Goal: Task Accomplishment & Management: Use online tool/utility

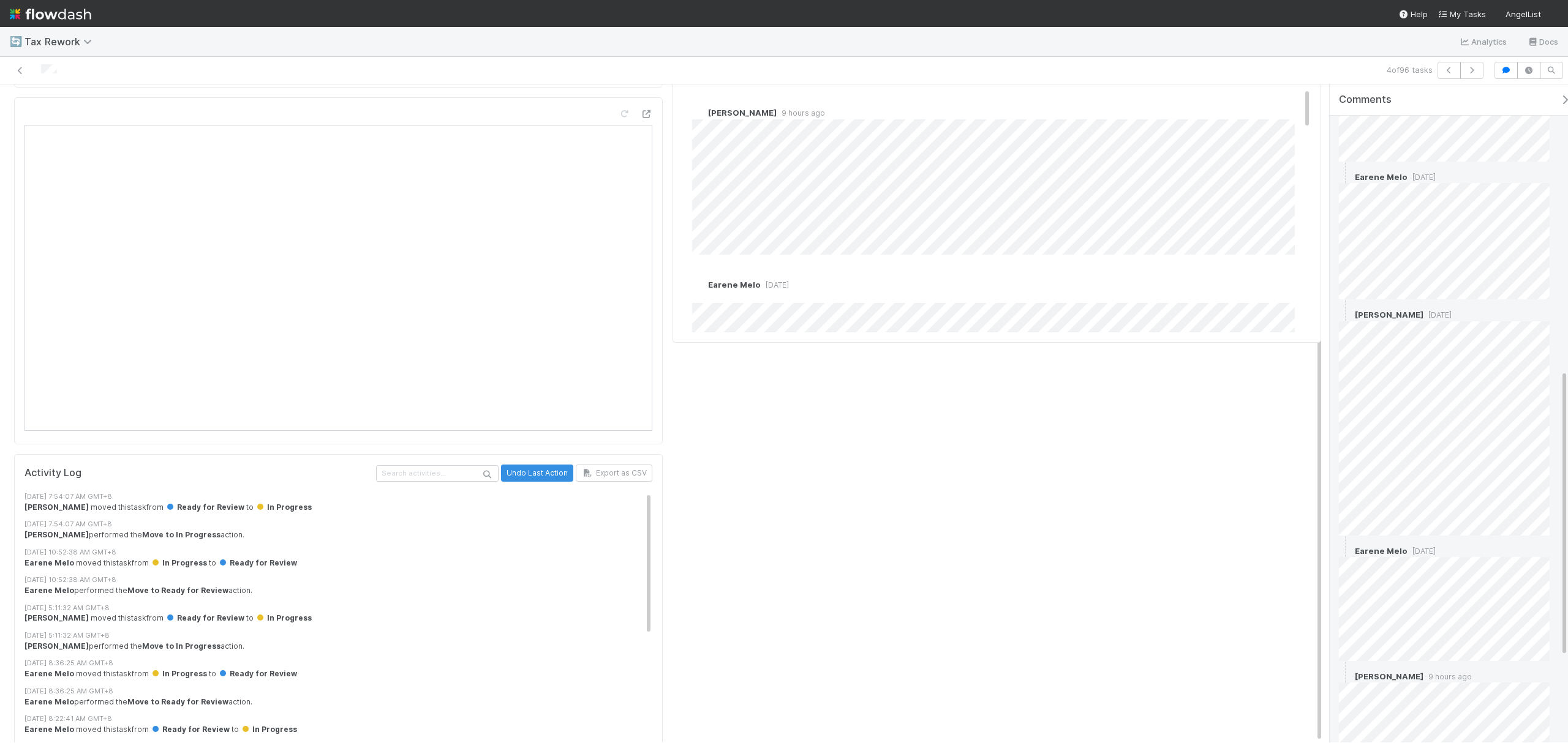
scroll to position [848, 0]
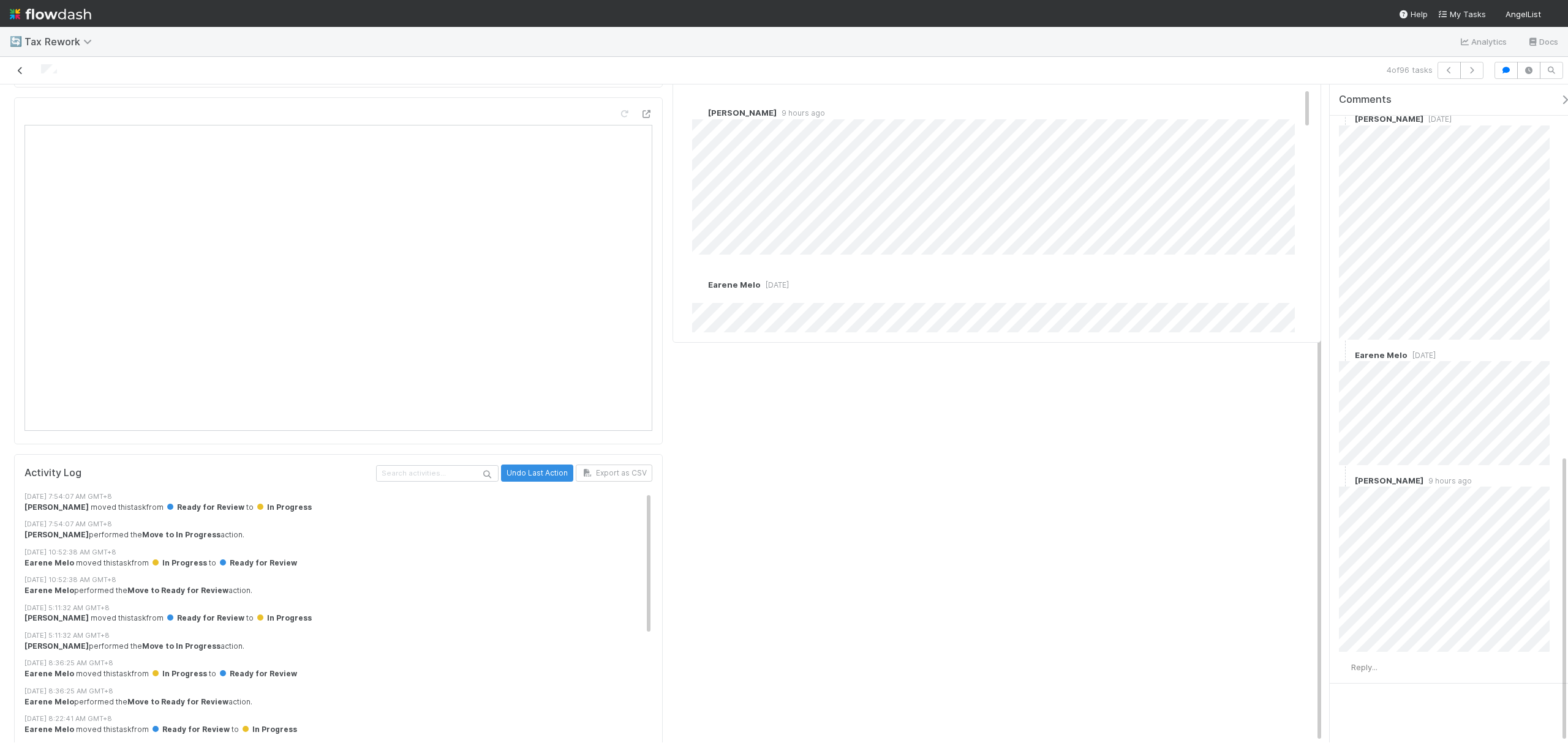
click at [16, 67] on icon at bounding box center [20, 71] width 12 height 8
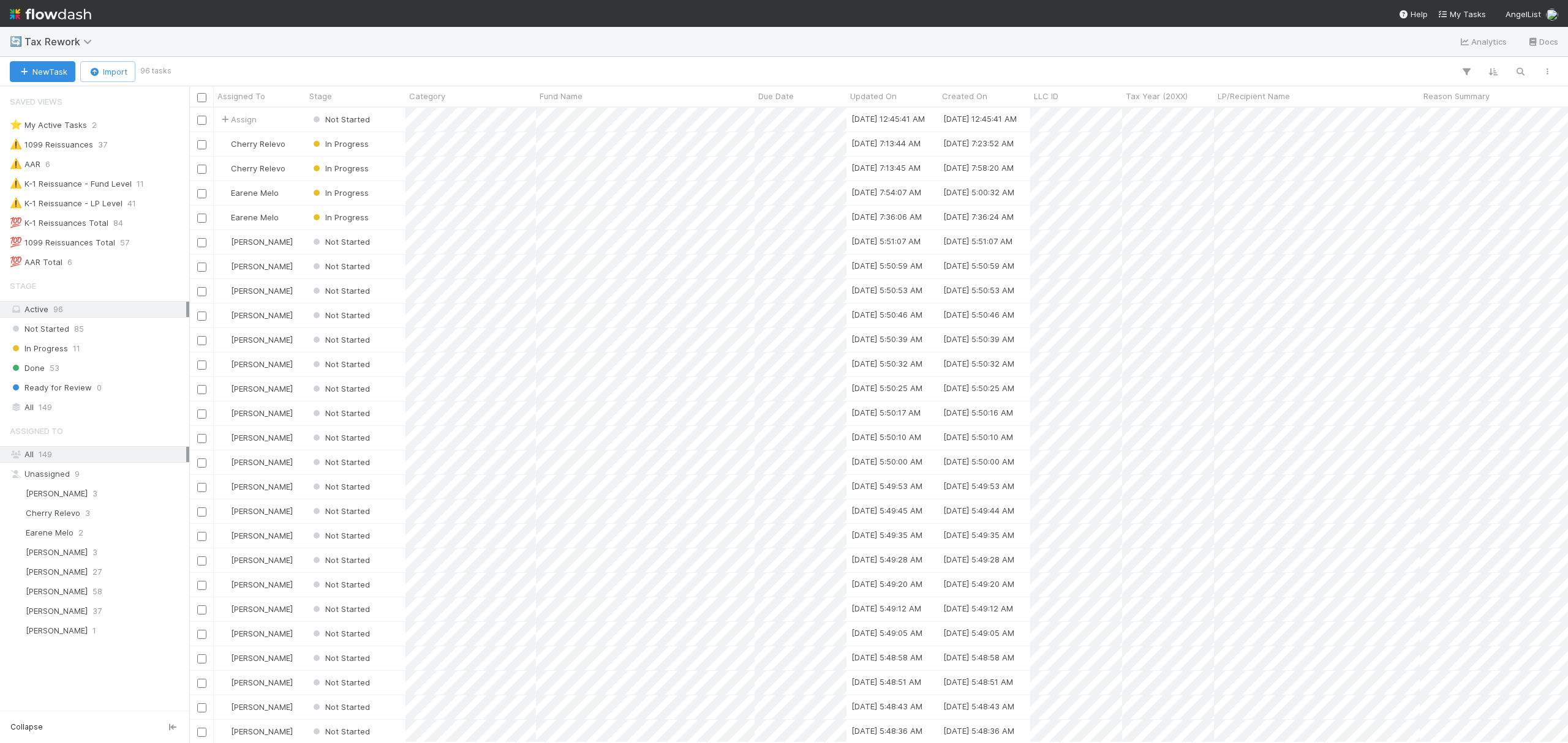
scroll to position [623, 1367]
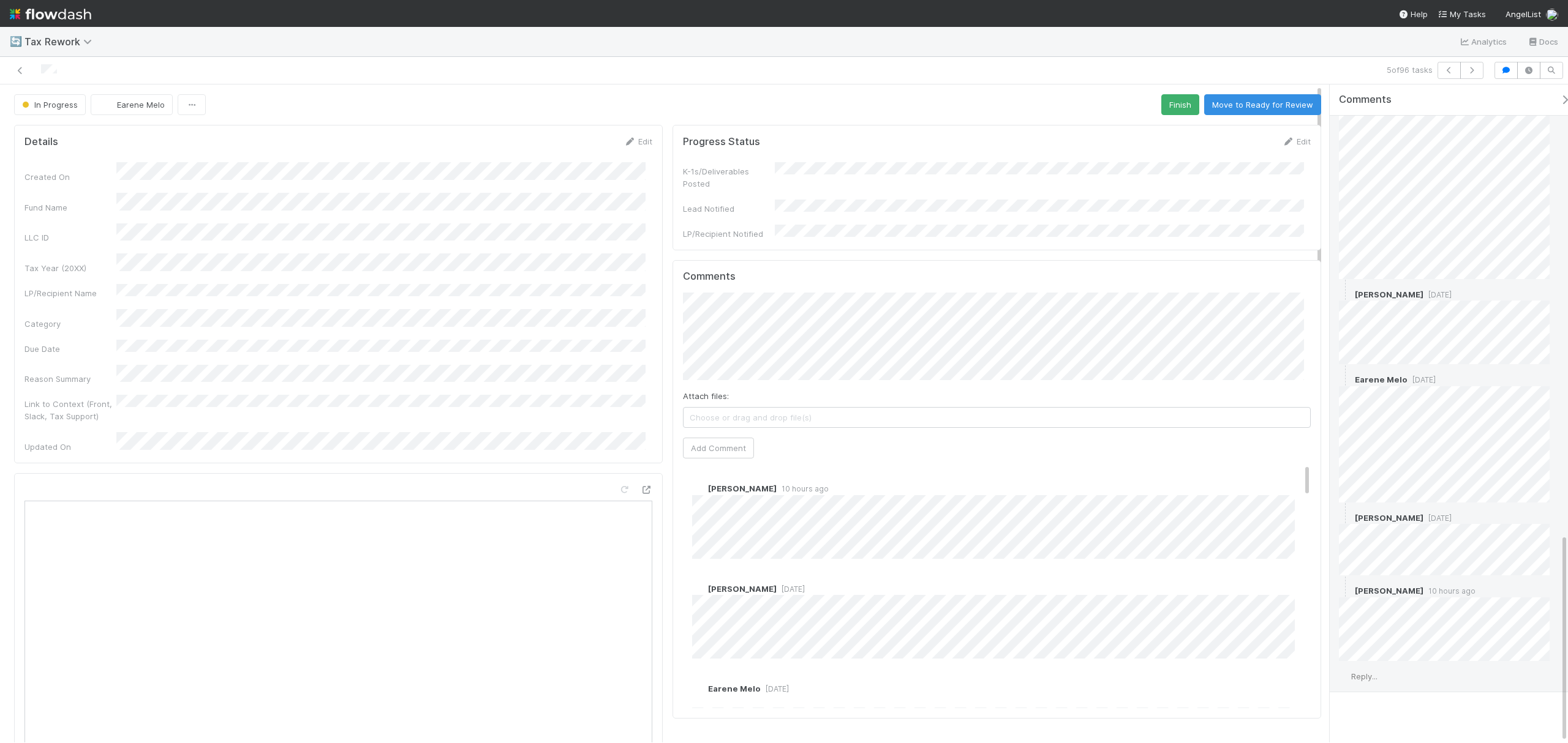
scroll to position [1418, 0]
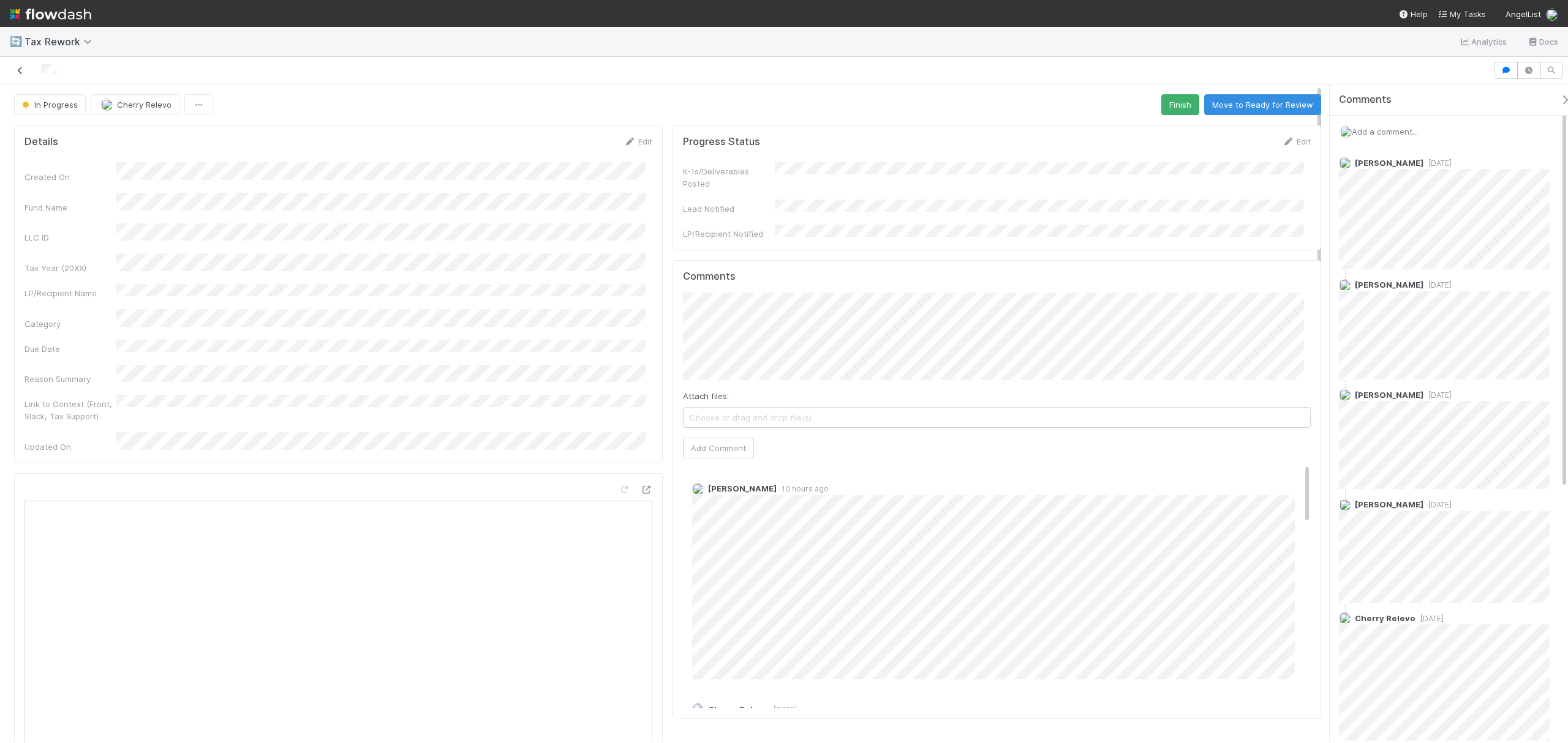
click at [20, 72] on icon at bounding box center [20, 71] width 12 height 8
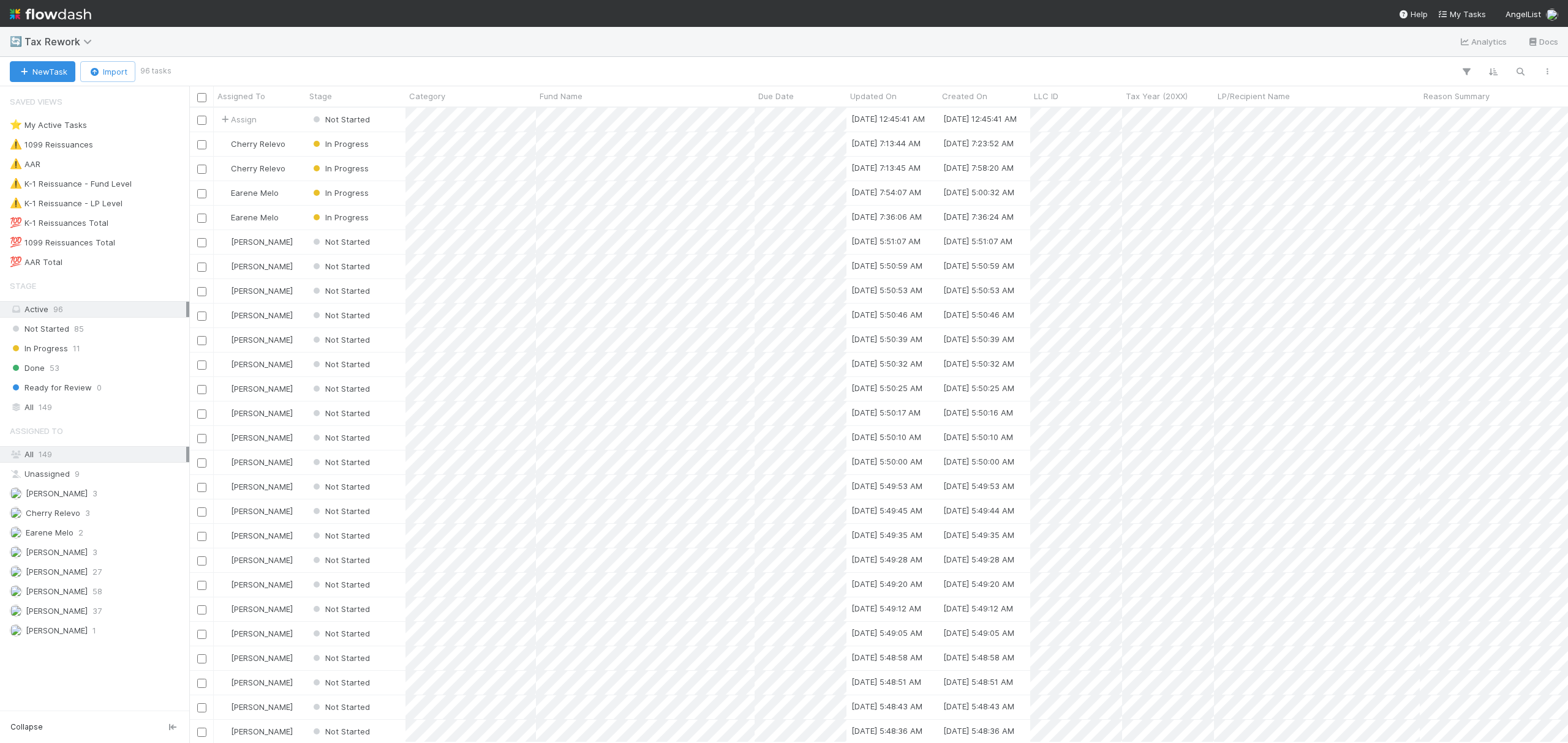
scroll to position [623, 1367]
click at [701, 212] on div at bounding box center [784, 371] width 1568 height 743
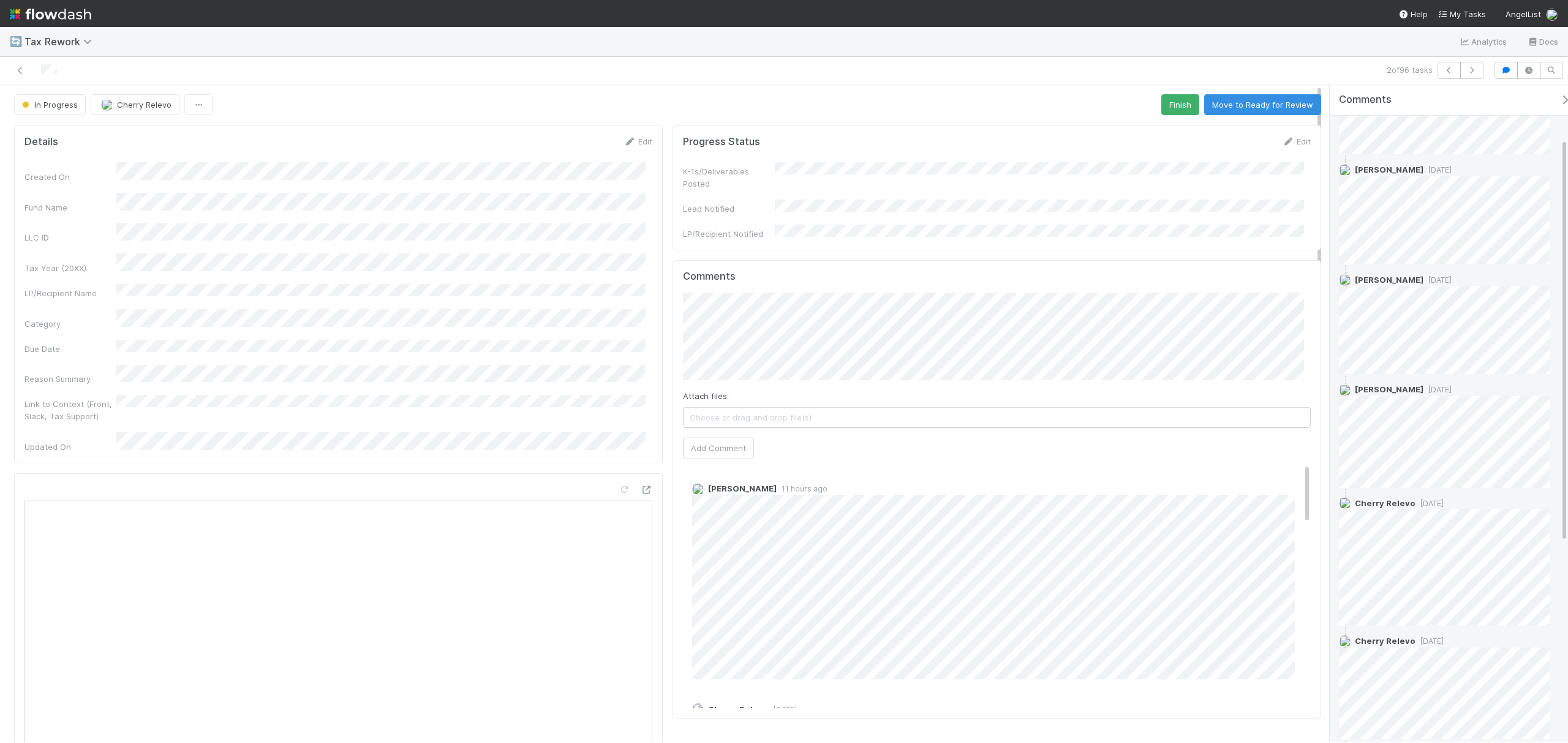
scroll to position [88, 0]
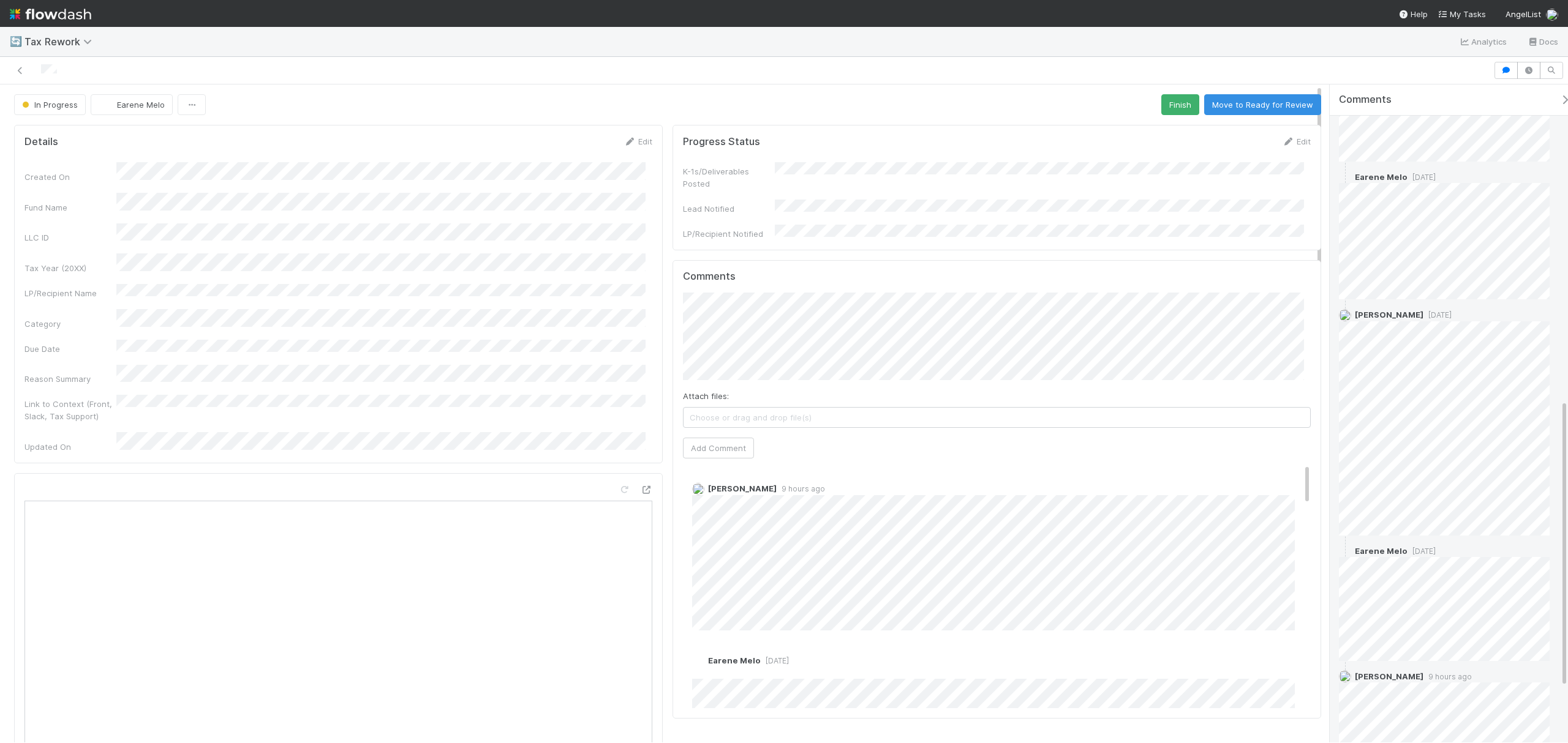
scroll to position [848, 0]
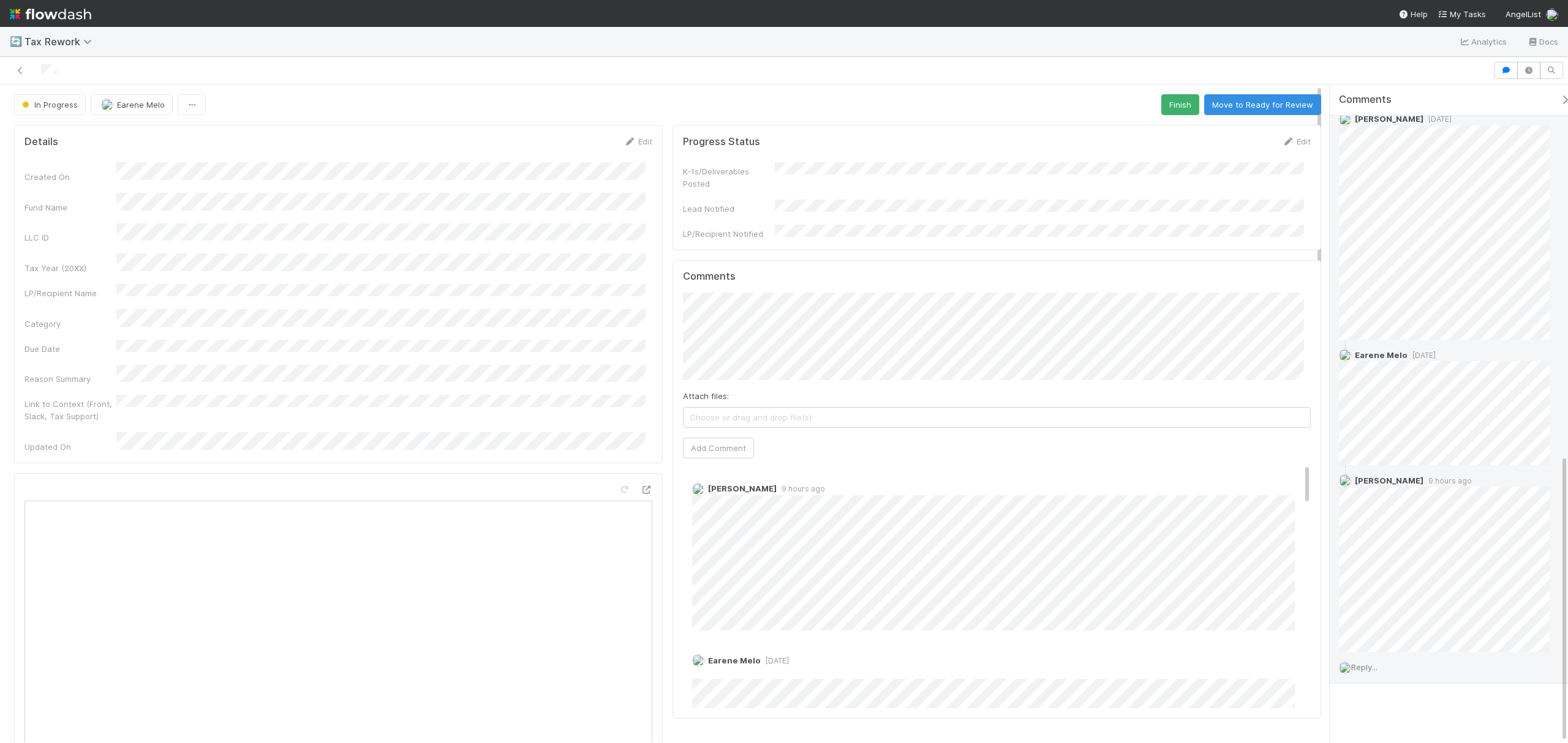
click at [1176, 557] on span "Reply..." at bounding box center [1364, 667] width 26 height 10
click at [1176, 557] on span "Choose or drag and drop file(s)" at bounding box center [1458, 632] width 207 height 20
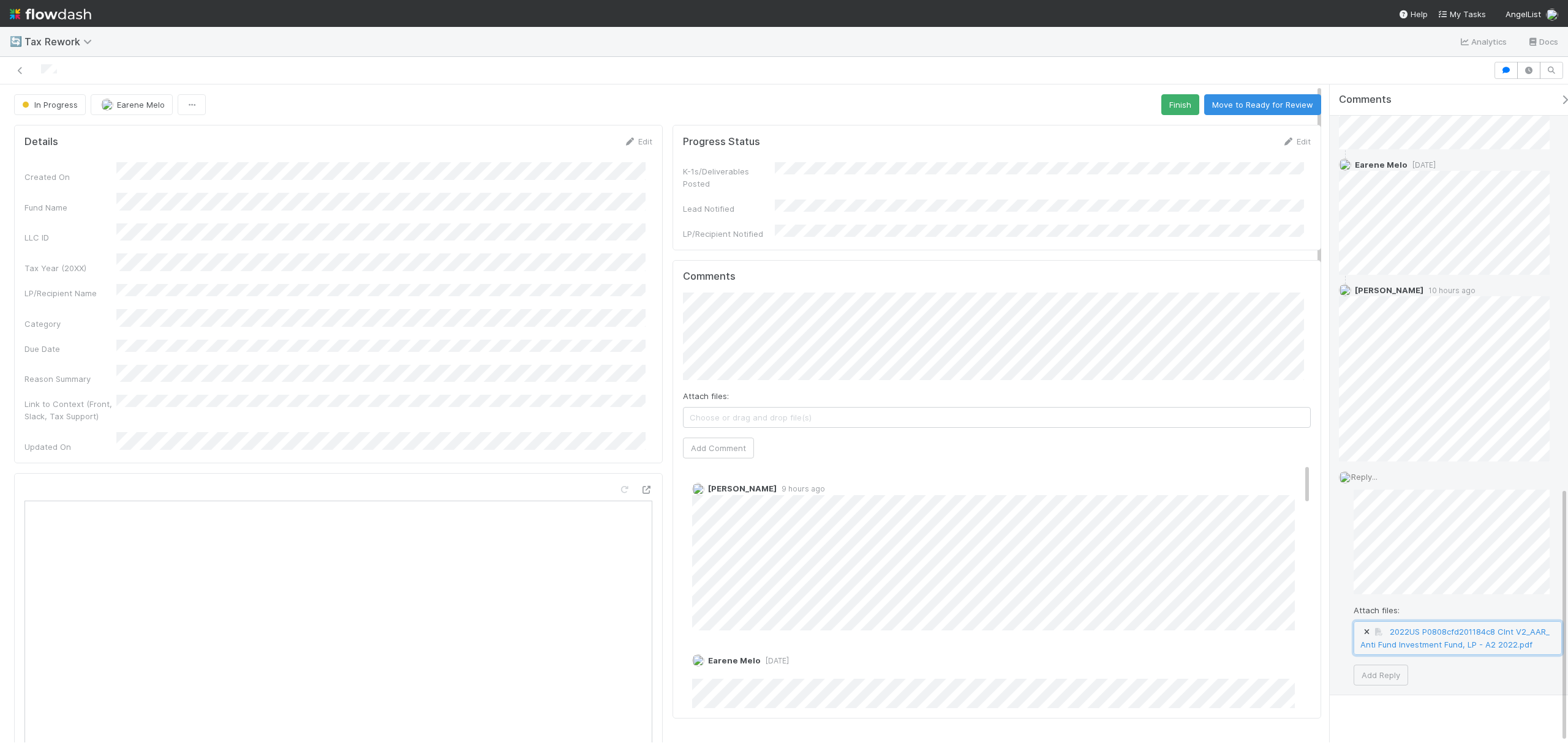
click at [1176, 557] on icon at bounding box center [1367, 633] width 12 height 8
click at [1176, 557] on span "Choose or drag and drop file(s)" at bounding box center [1458, 632] width 207 height 20
click at [1176, 557] on button "Add Reply" at bounding box center [1381, 675] width 55 height 21
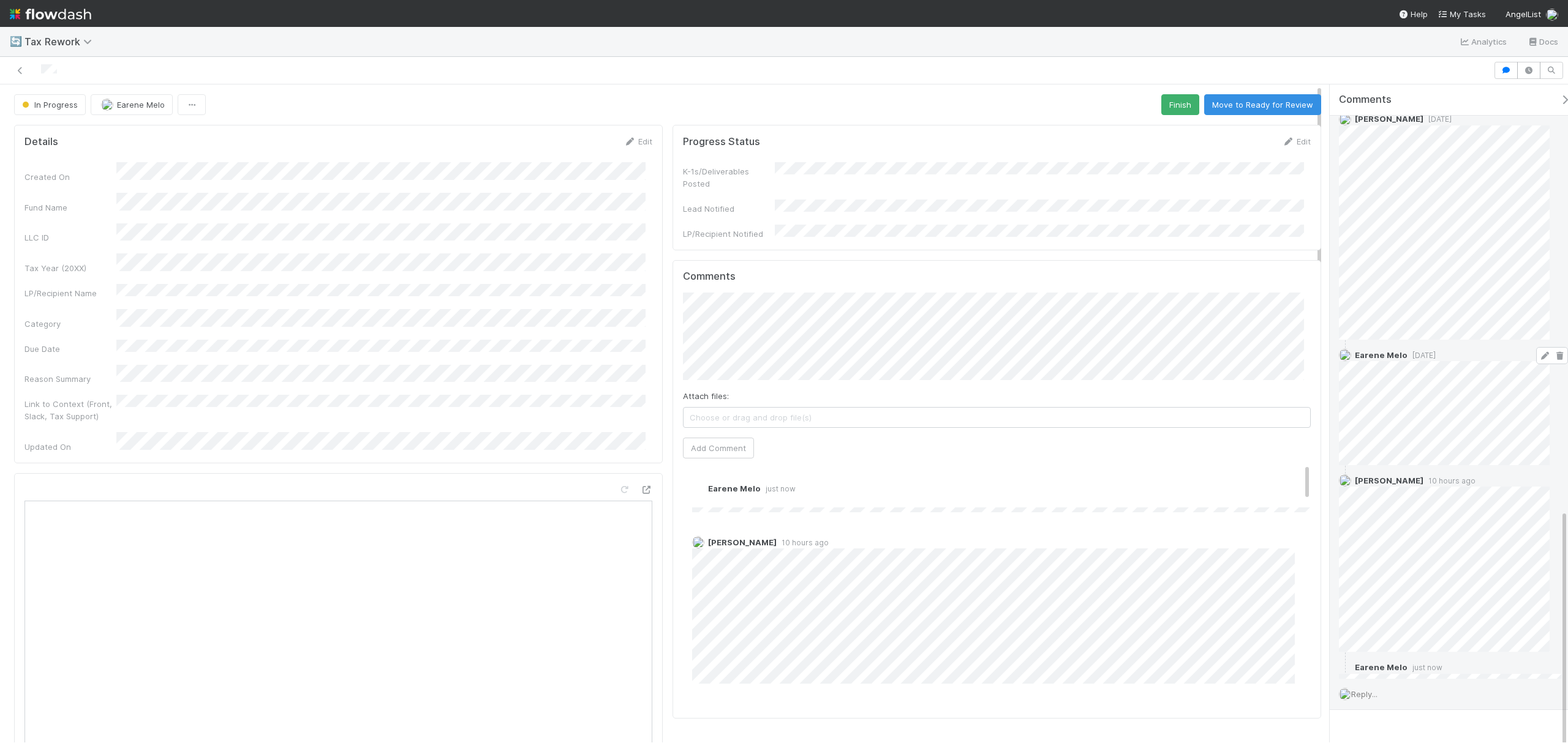
scroll to position [974, 0]
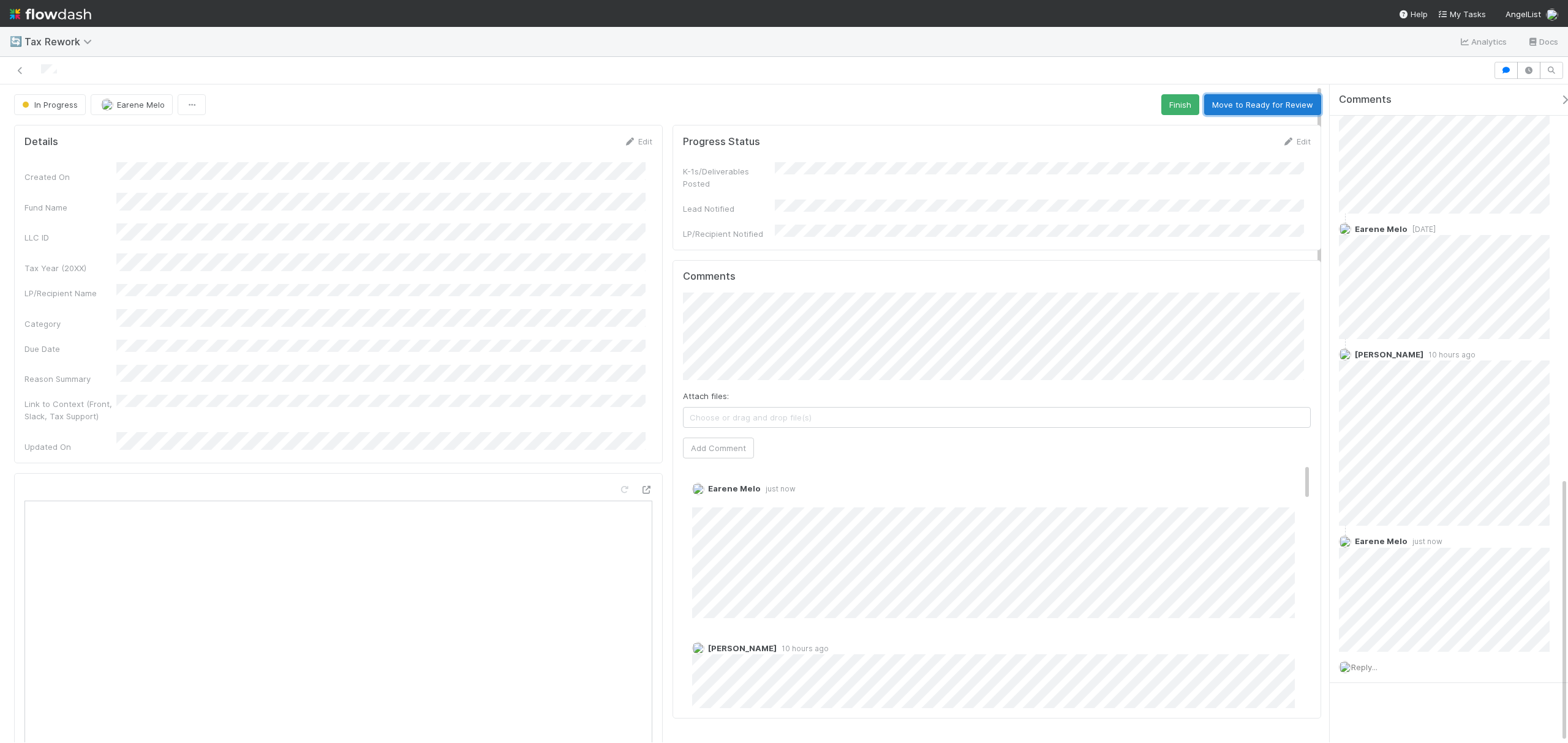
click at [1176, 104] on button "Move to Ready for Review" at bounding box center [1263, 104] width 117 height 21
click at [18, 70] on icon at bounding box center [20, 71] width 12 height 8
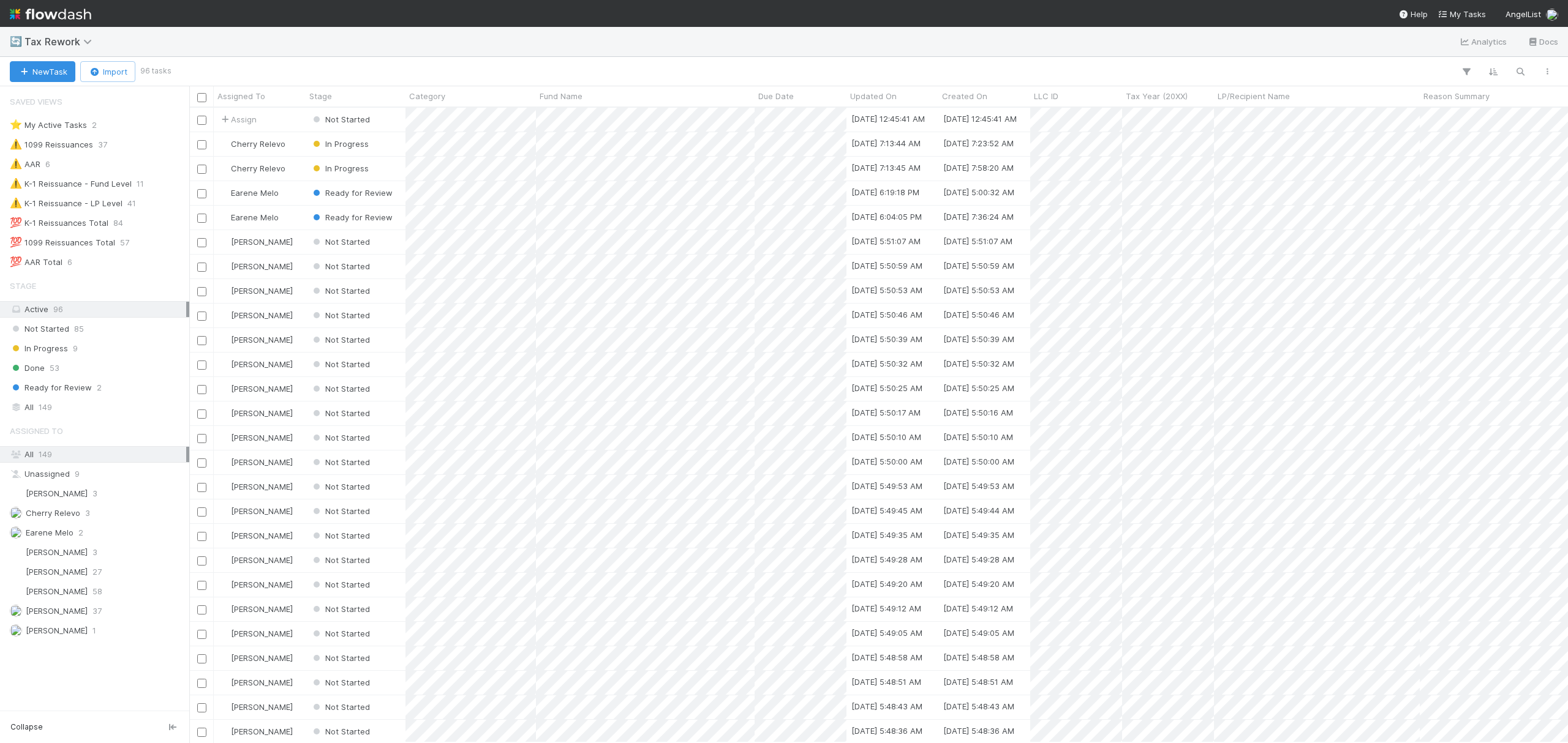
scroll to position [13, 13]
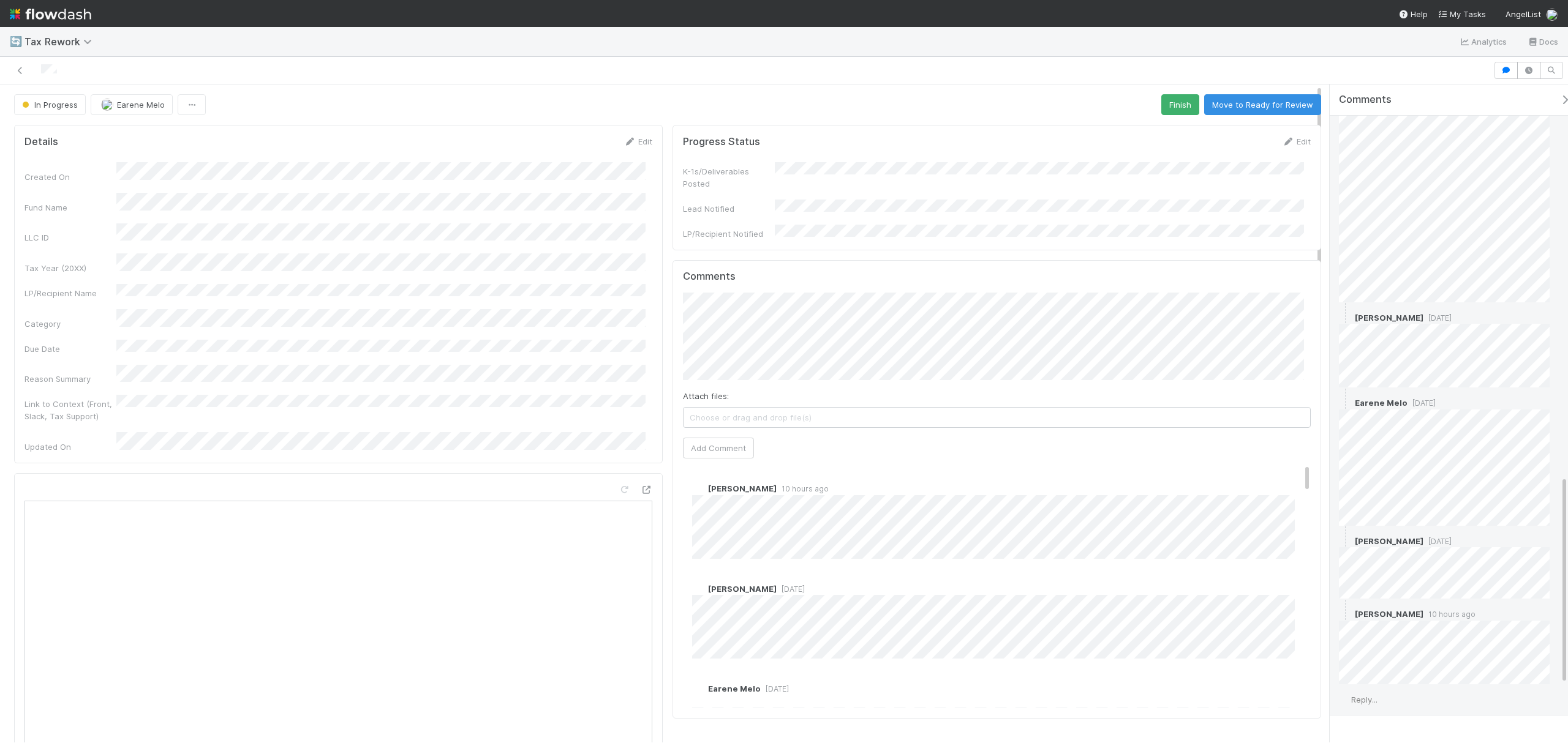
scroll to position [1418, 0]
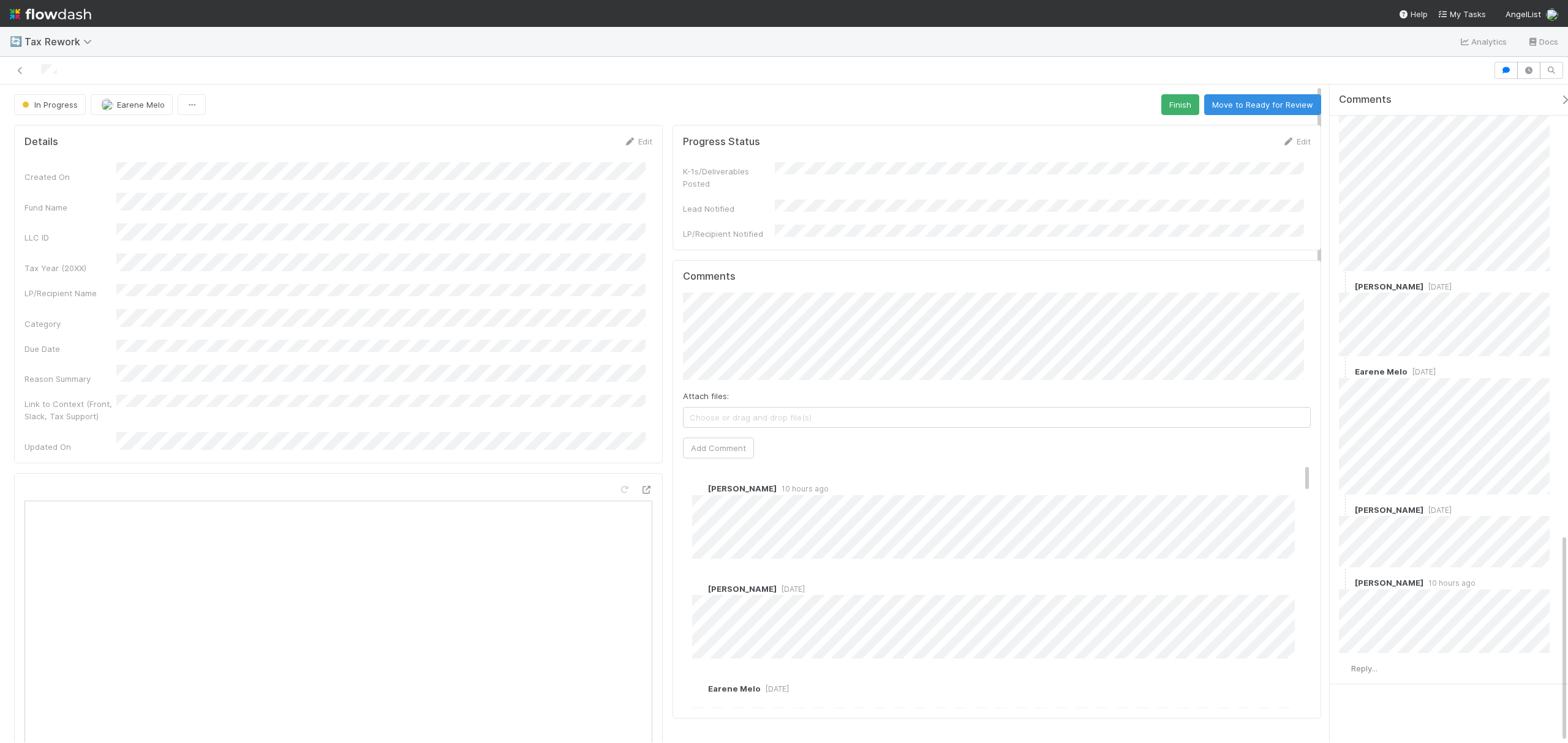
click at [1060, 158] on form "Progress Status Edit K-1s/Deliverables Posted Lead Notified LP/Recipient Notifi…" at bounding box center [997, 187] width 628 height 104
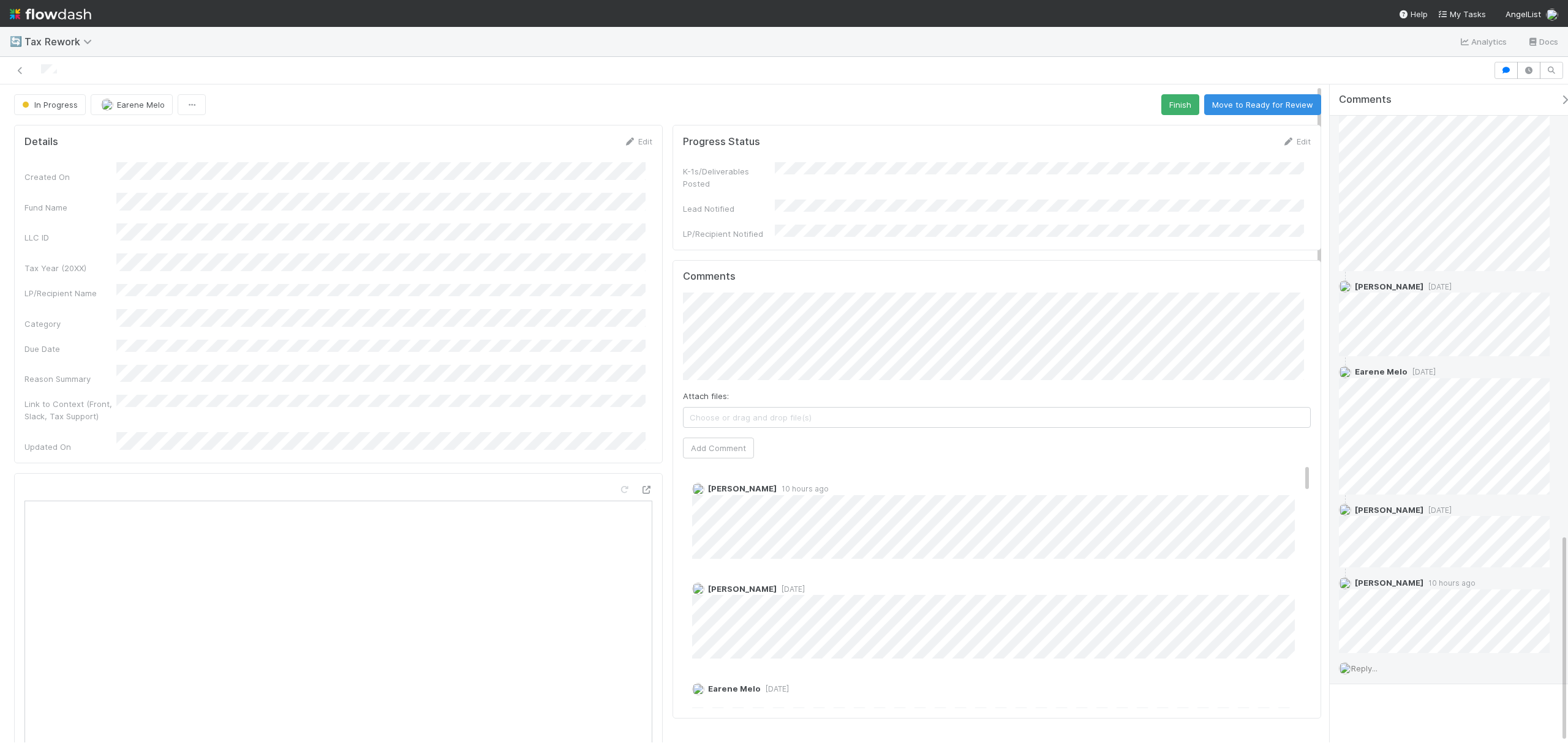
click at [1367, 663] on span "Reply..." at bounding box center [1364, 668] width 26 height 10
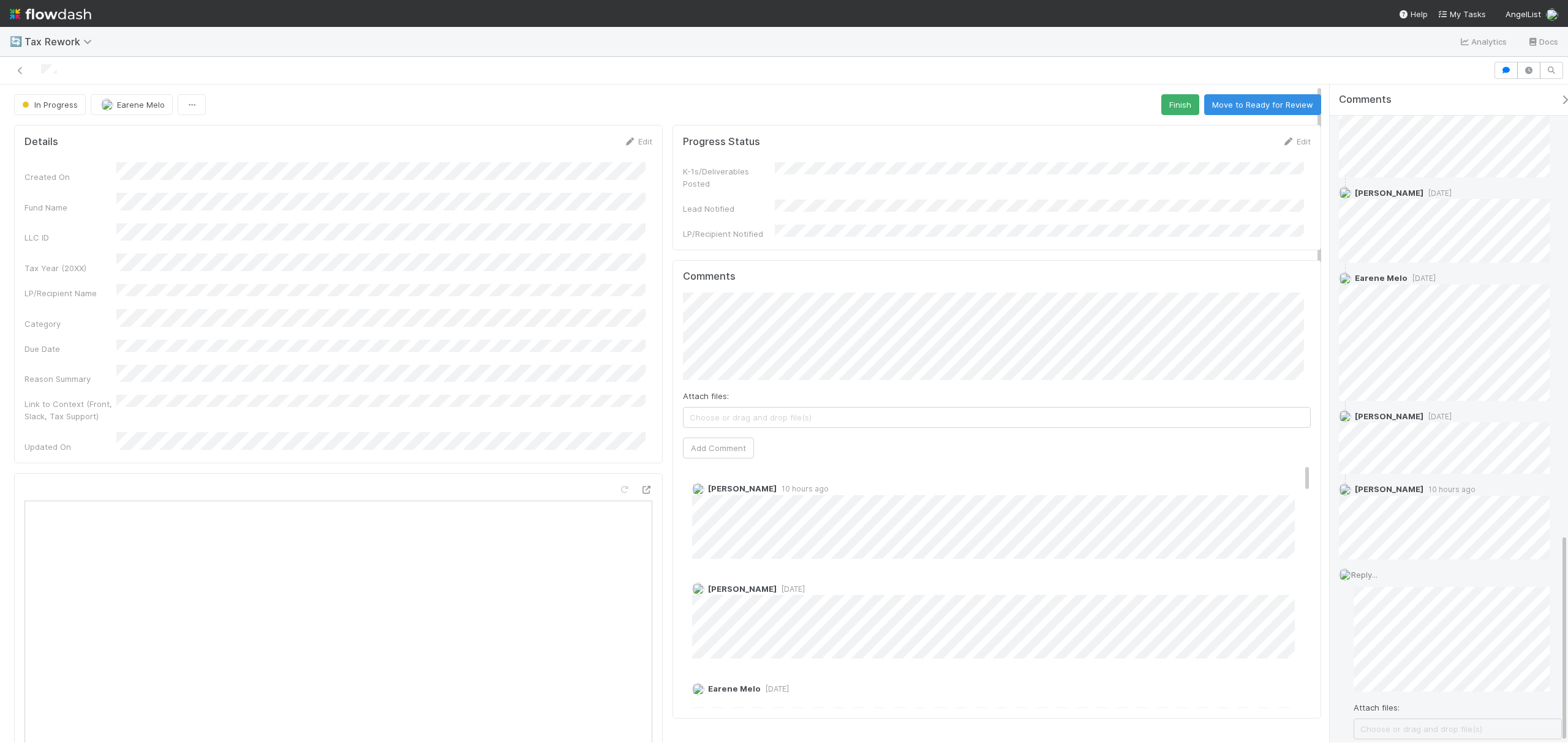
scroll to position [1608, 0]
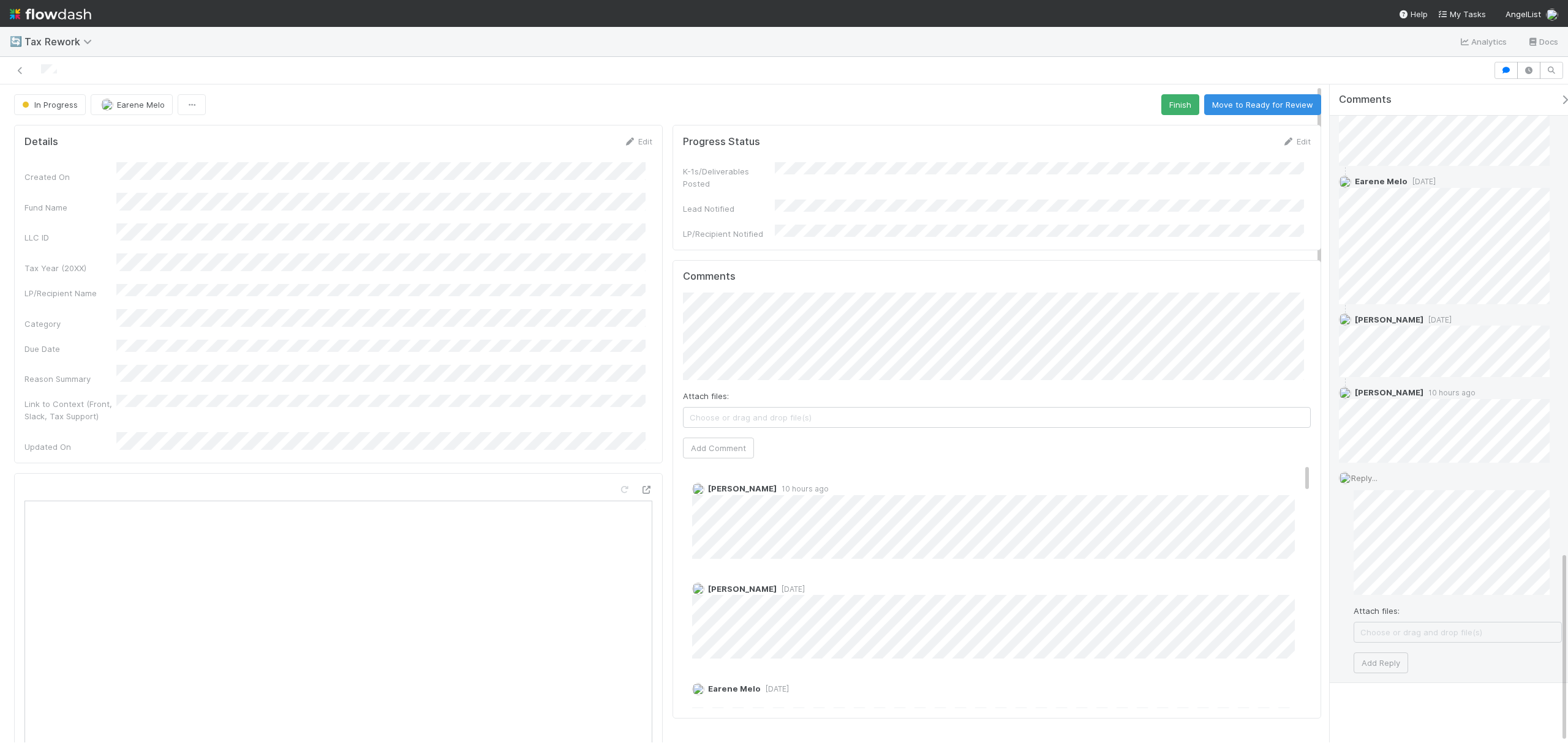
click at [1551, 548] on div "Reply... Attach files: Choose or drag and drop file(s) Add Reply" at bounding box center [1450, 572] width 241 height 220
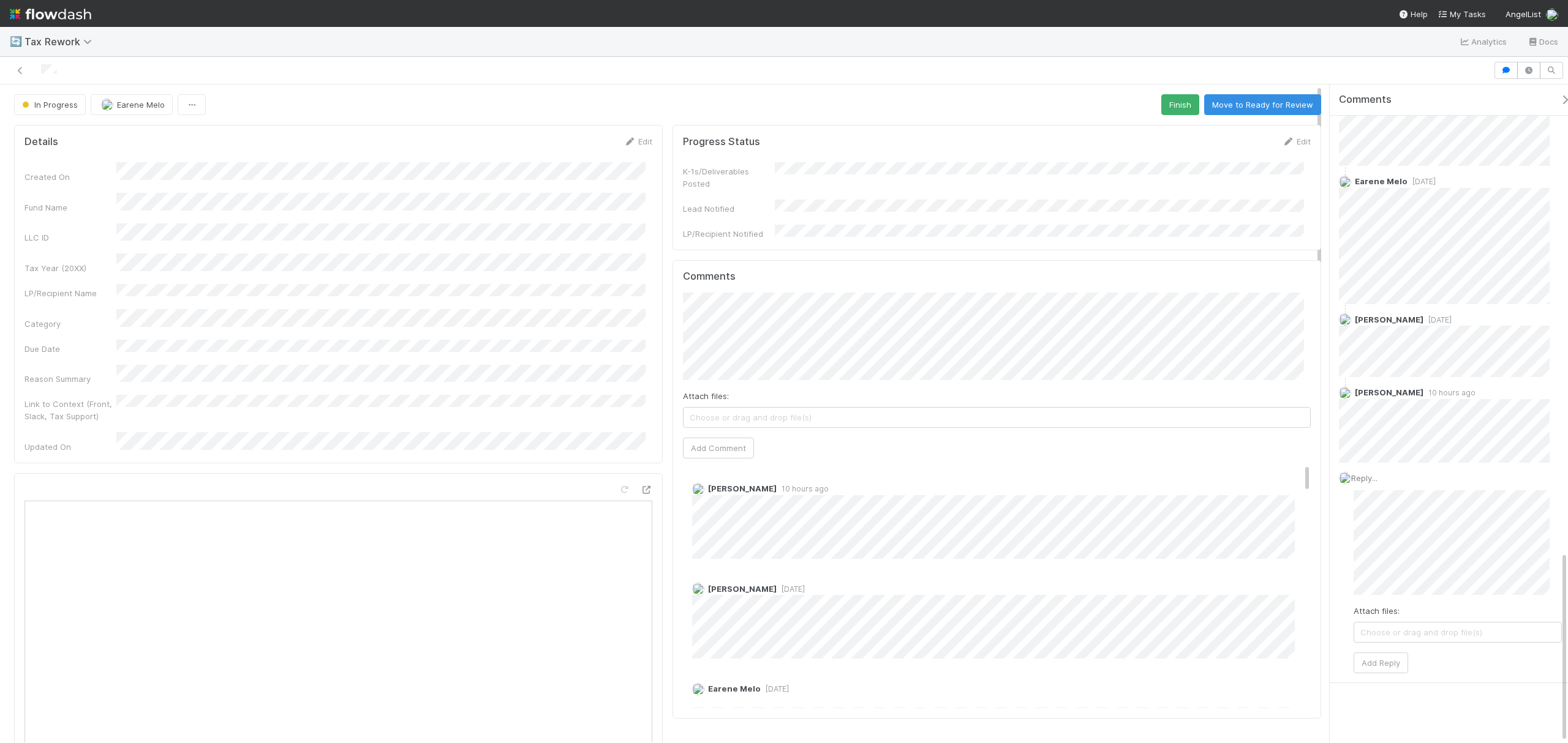
click at [1255, 518] on div "In Progress Earene Melo Finish Move to Ready for Review Details Edit Created On…" at bounding box center [784, 413] width 1568 height 658
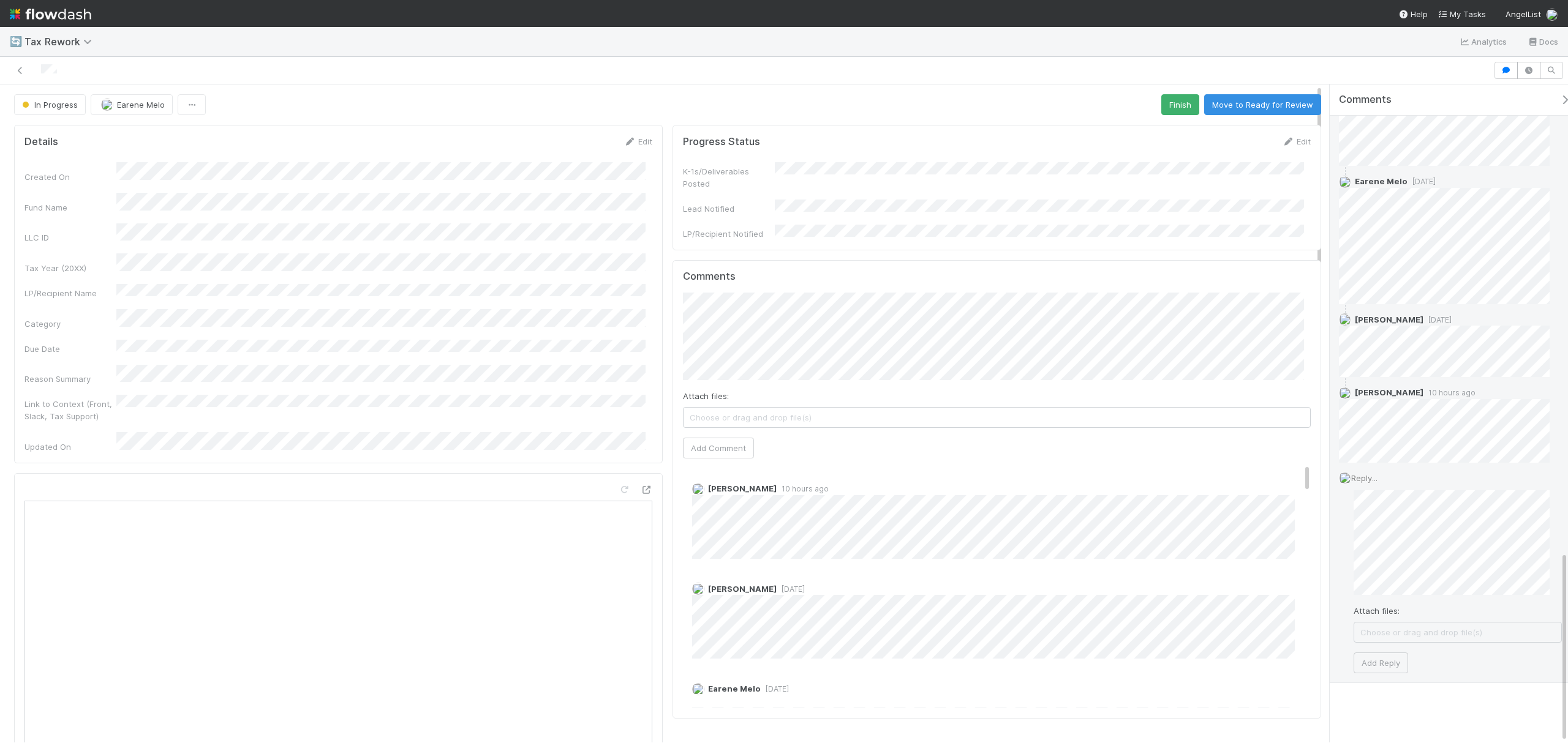
click at [1403, 638] on span "Choose or drag and drop file(s)" at bounding box center [1458, 633] width 207 height 20
click at [1368, 630] on icon at bounding box center [1367, 633] width 12 height 8
click at [1402, 639] on span "Choose or drag and drop file(s)" at bounding box center [1458, 633] width 207 height 20
click at [1397, 696] on button "Add Reply" at bounding box center [1381, 688] width 55 height 21
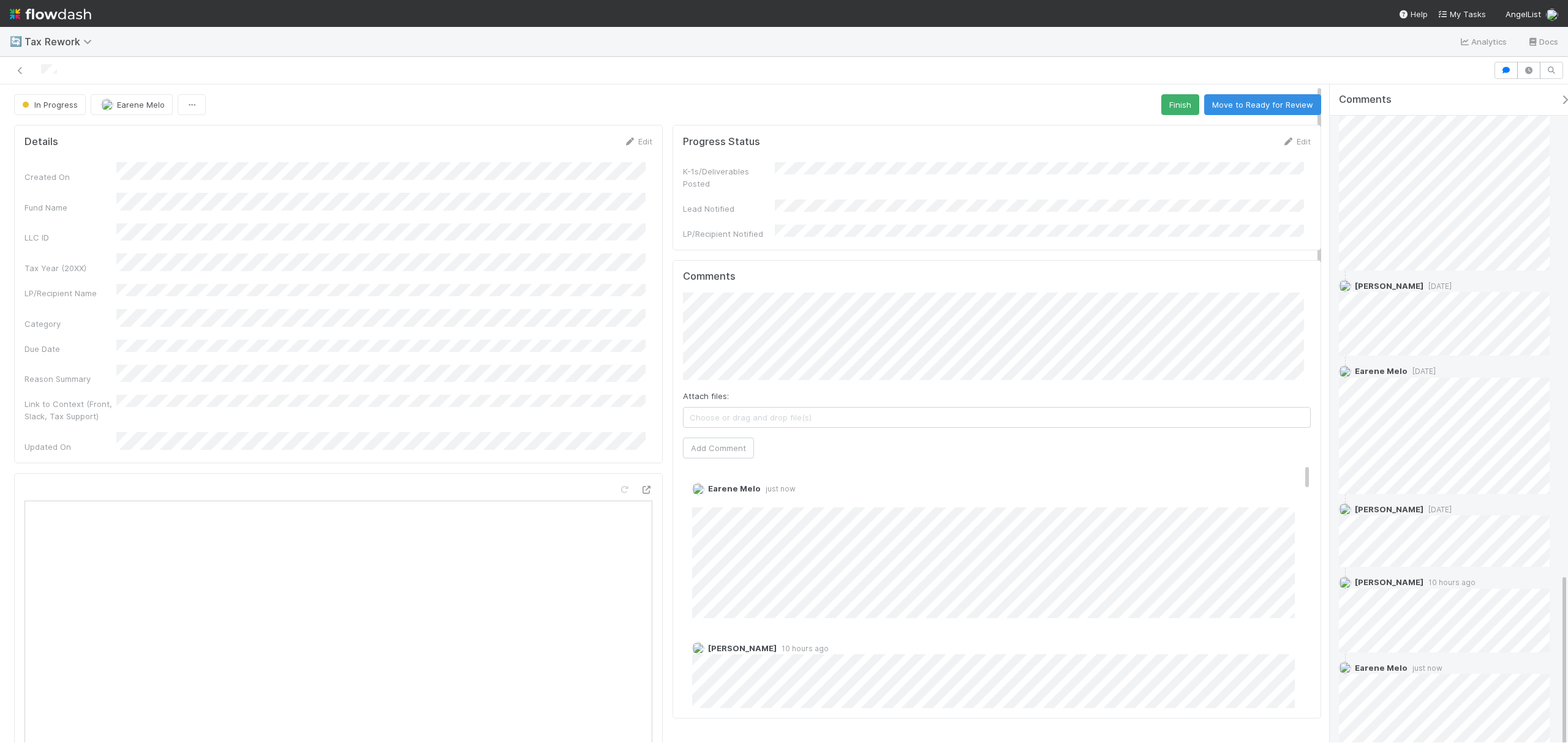
scroll to position [1544, 0]
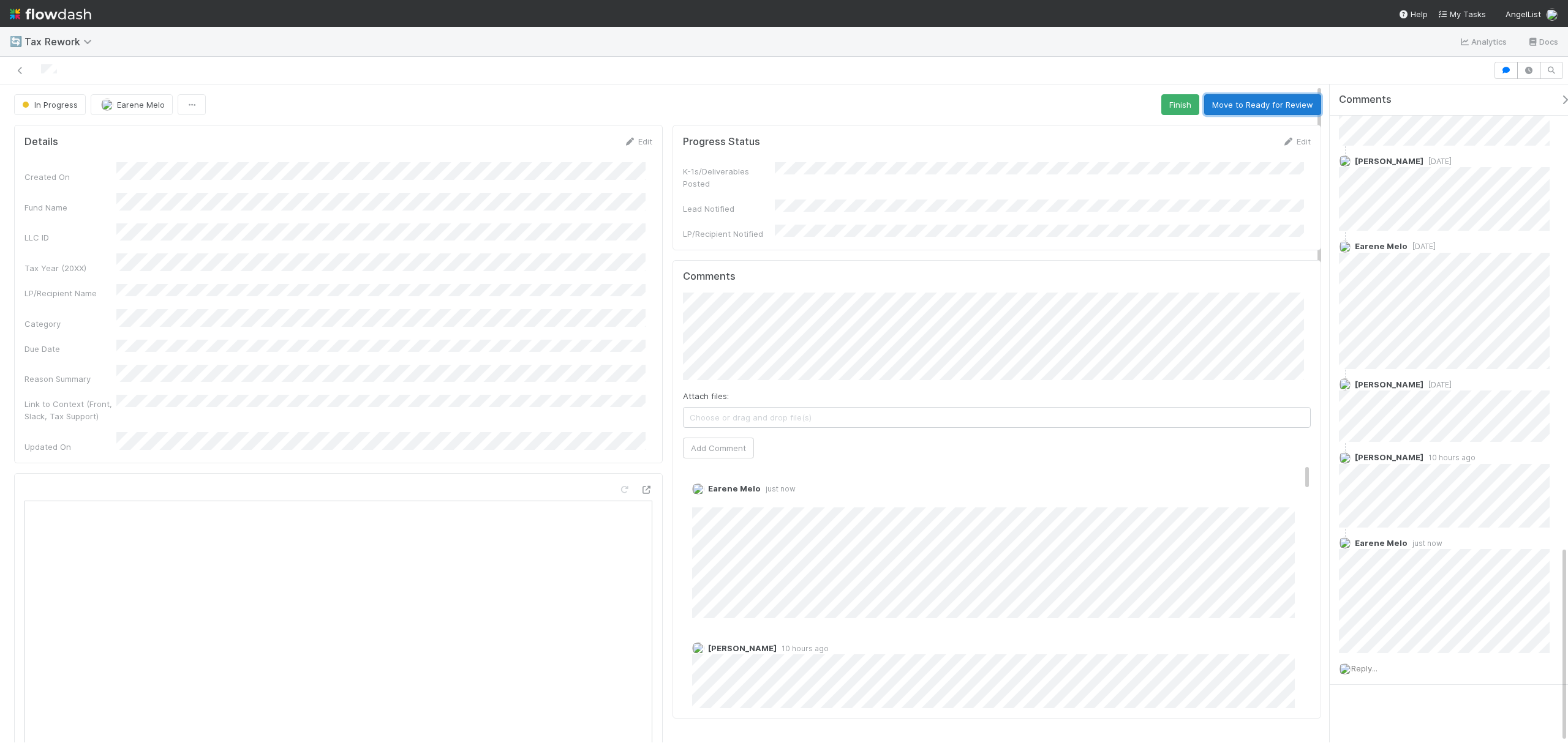
click at [1235, 104] on button "Move to Ready for Review" at bounding box center [1263, 104] width 117 height 21
